Goal: Information Seeking & Learning: Check status

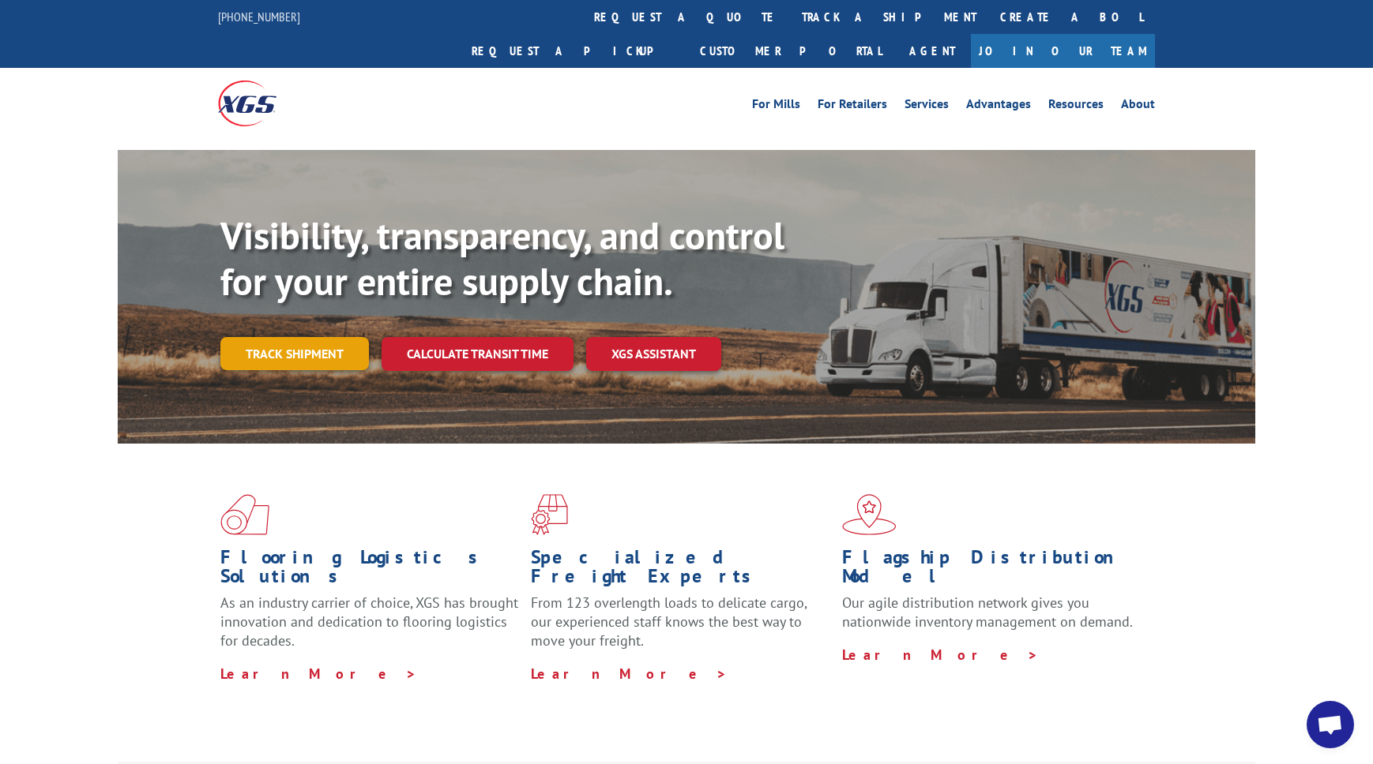
click at [314, 337] on link "Track shipment" at bounding box center [294, 353] width 148 height 33
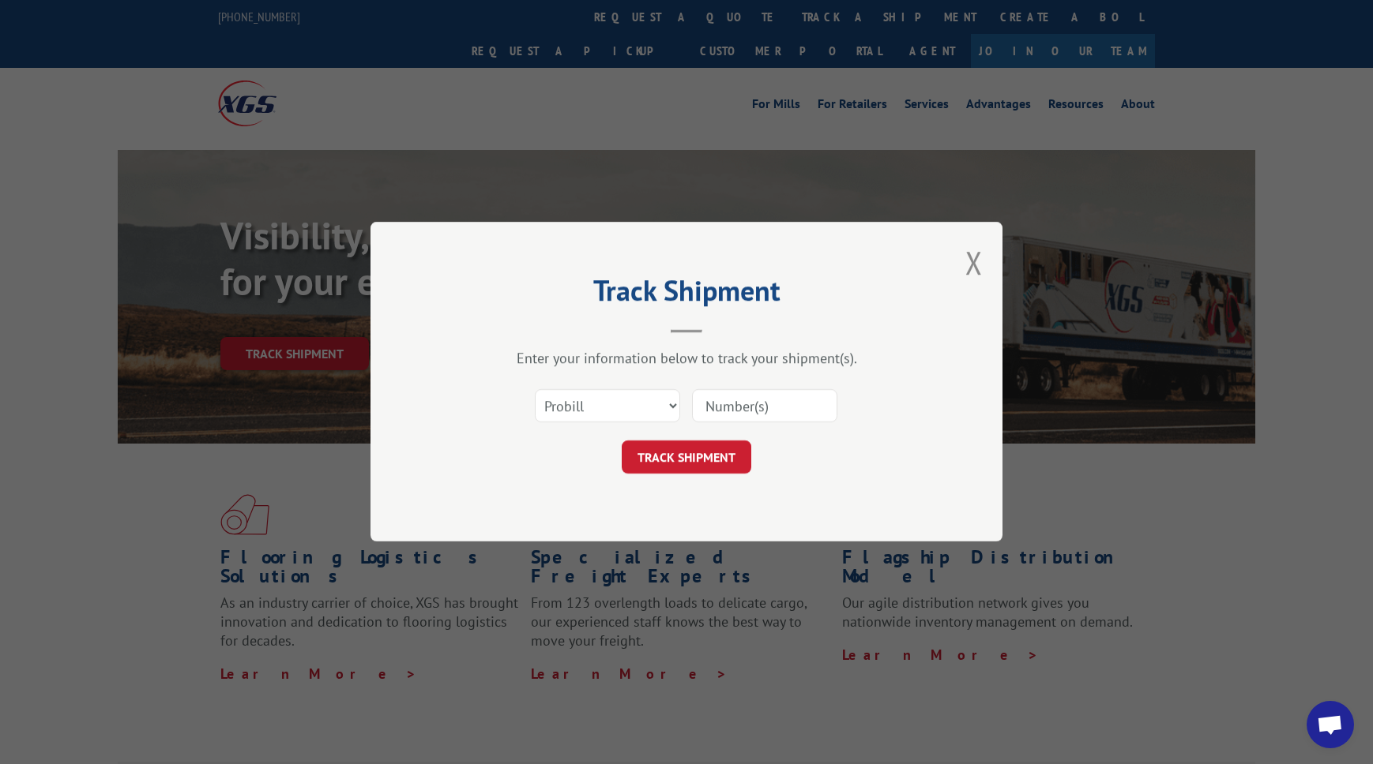
click at [793, 409] on input at bounding box center [764, 406] width 145 height 33
type input "16900856"
click button "TRACK SHIPMENT" at bounding box center [686, 457] width 130 height 33
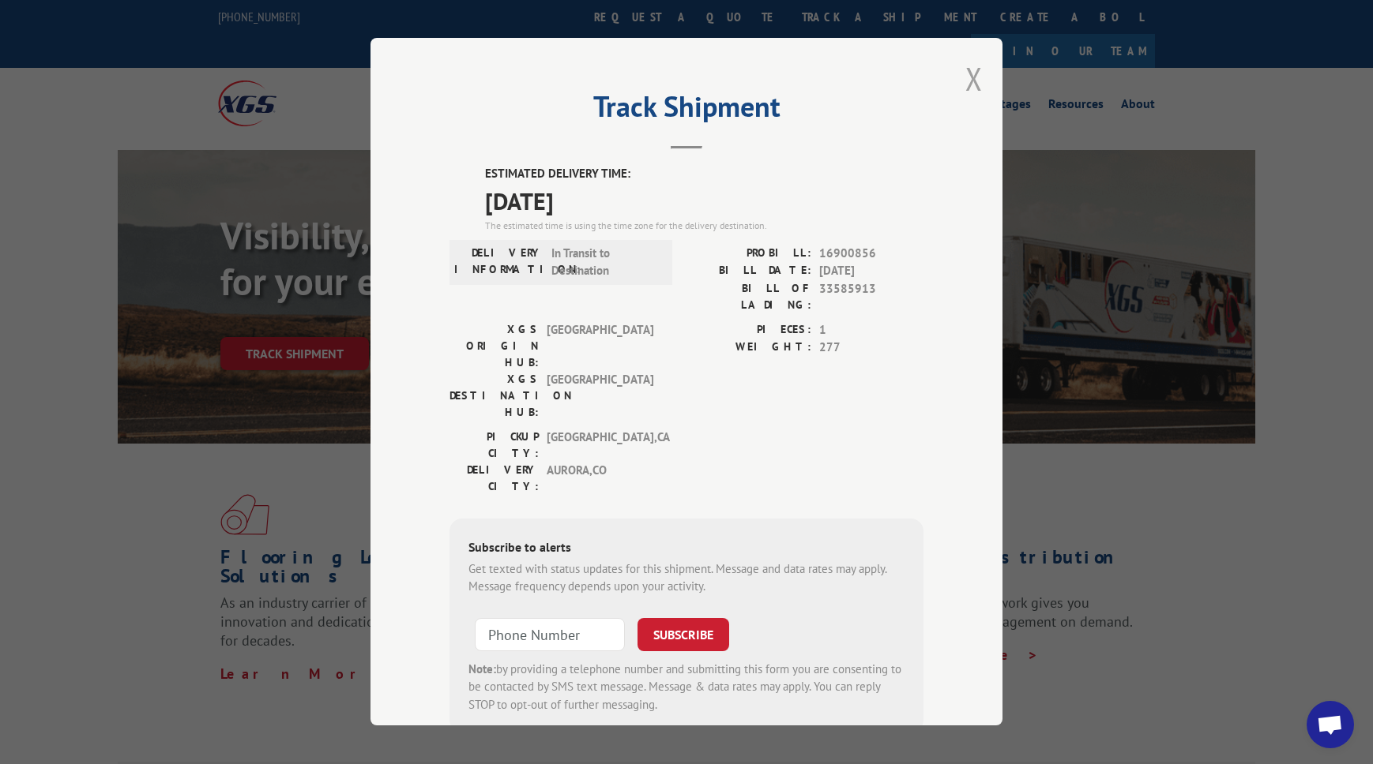
click at [969, 73] on button "Close modal" at bounding box center [973, 79] width 17 height 42
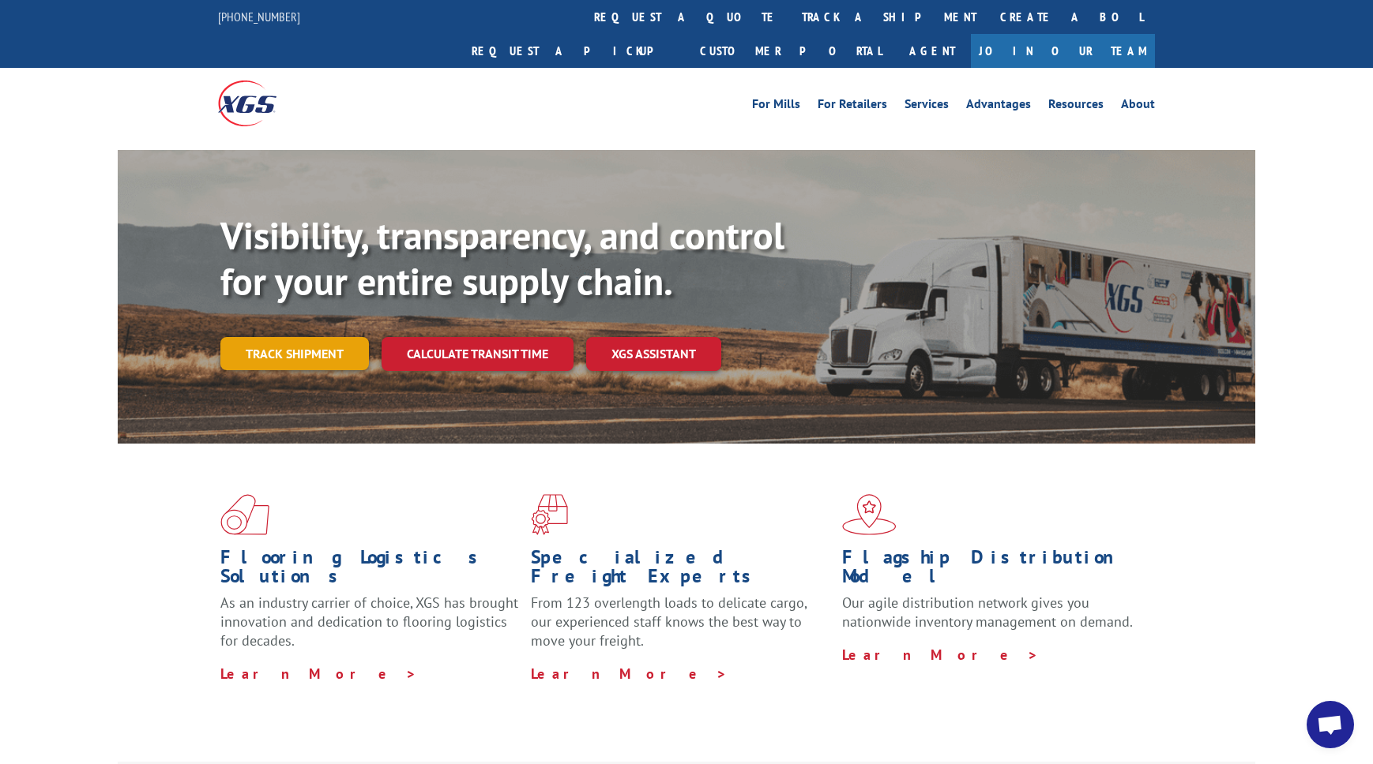
click at [295, 337] on link "Track shipment" at bounding box center [294, 353] width 148 height 33
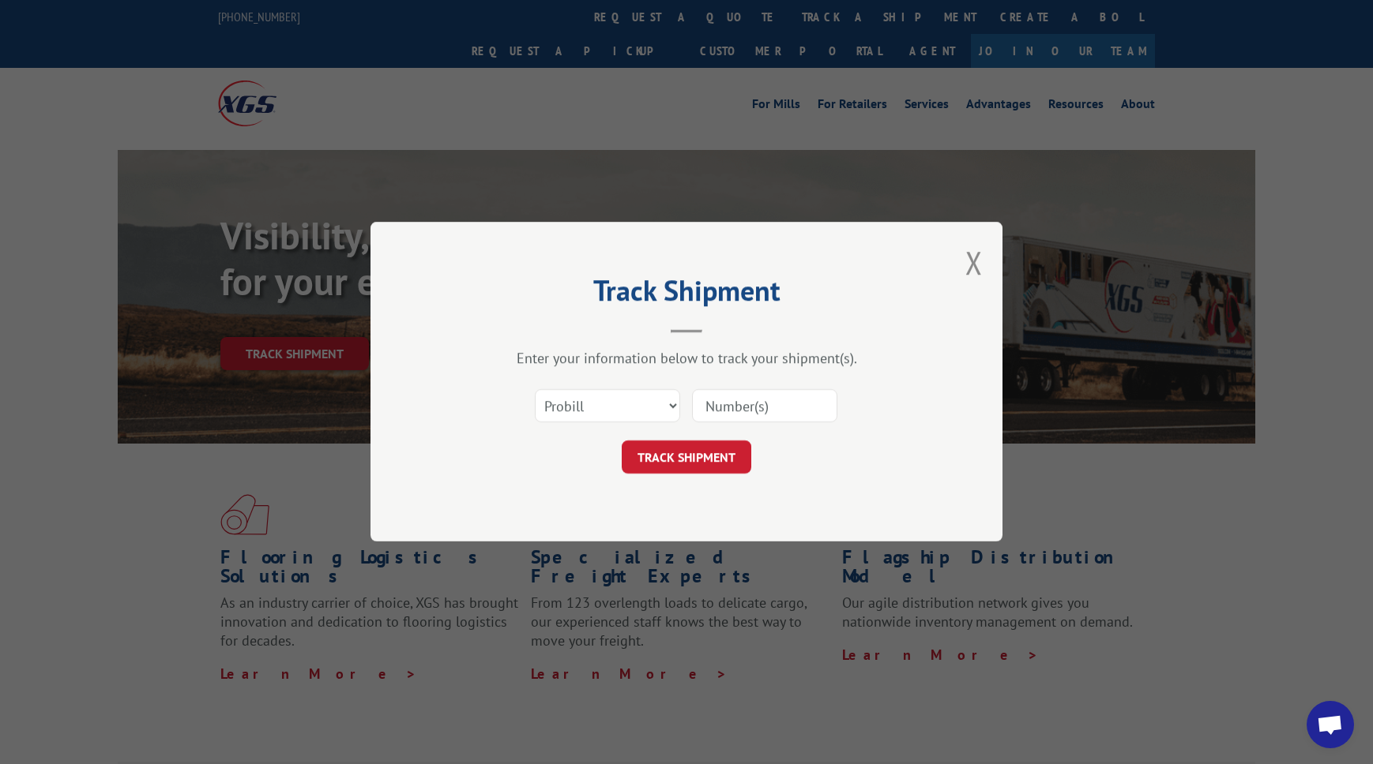
click at [792, 402] on input at bounding box center [764, 406] width 145 height 33
paste input "Good morning, [PERSON_NAME] & [PERSON_NAME], I hope your day is going great! My…"
type input "Good morning, [PERSON_NAME] & [PERSON_NAME], I hope your day is going great! My…"
click at [736, 409] on input at bounding box center [764, 406] width 145 height 33
click at [768, 413] on input at bounding box center [764, 406] width 145 height 33
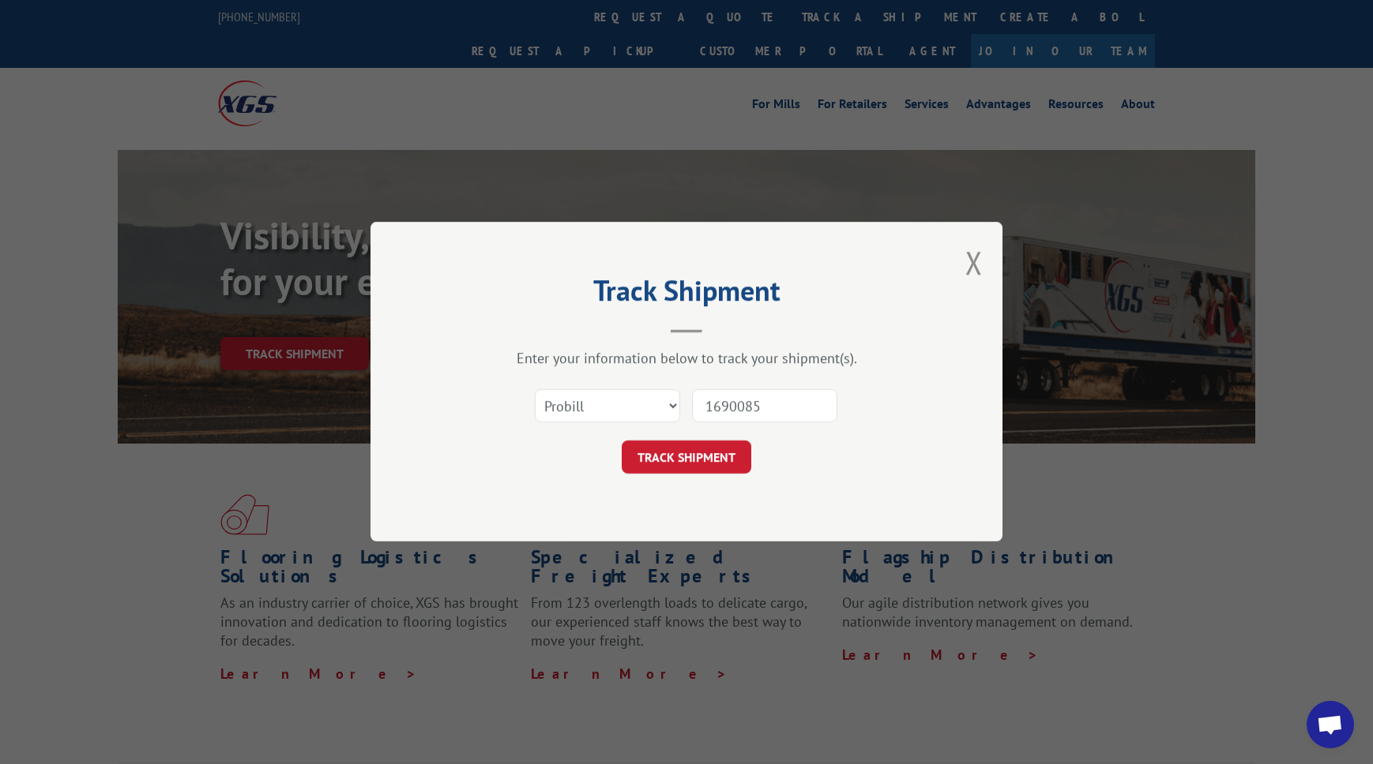
type input "16900856"
click button "TRACK SHIPMENT" at bounding box center [686, 457] width 130 height 33
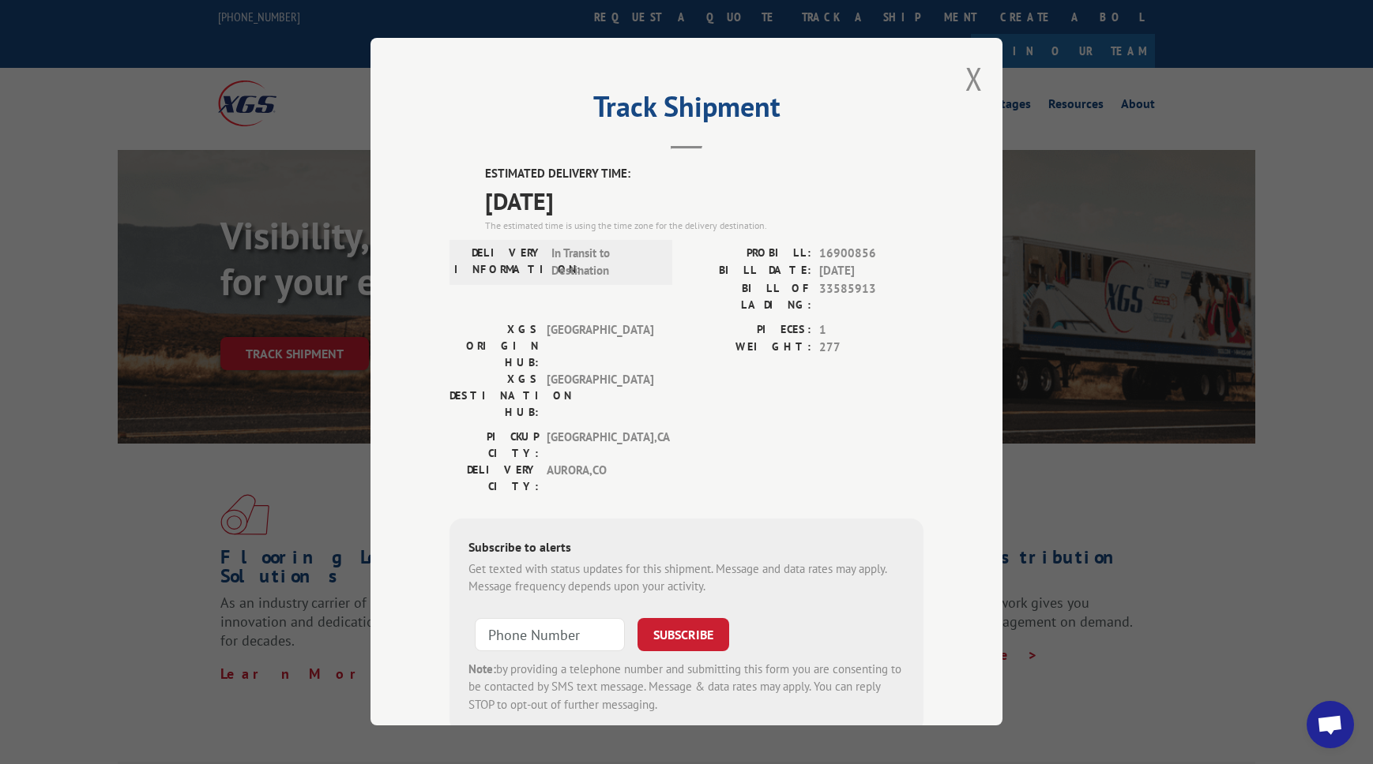
click at [840, 253] on span "16900856" at bounding box center [871, 254] width 104 height 18
click at [974, 73] on button "Close modal" at bounding box center [973, 79] width 17 height 42
